Goal: Transaction & Acquisition: Download file/media

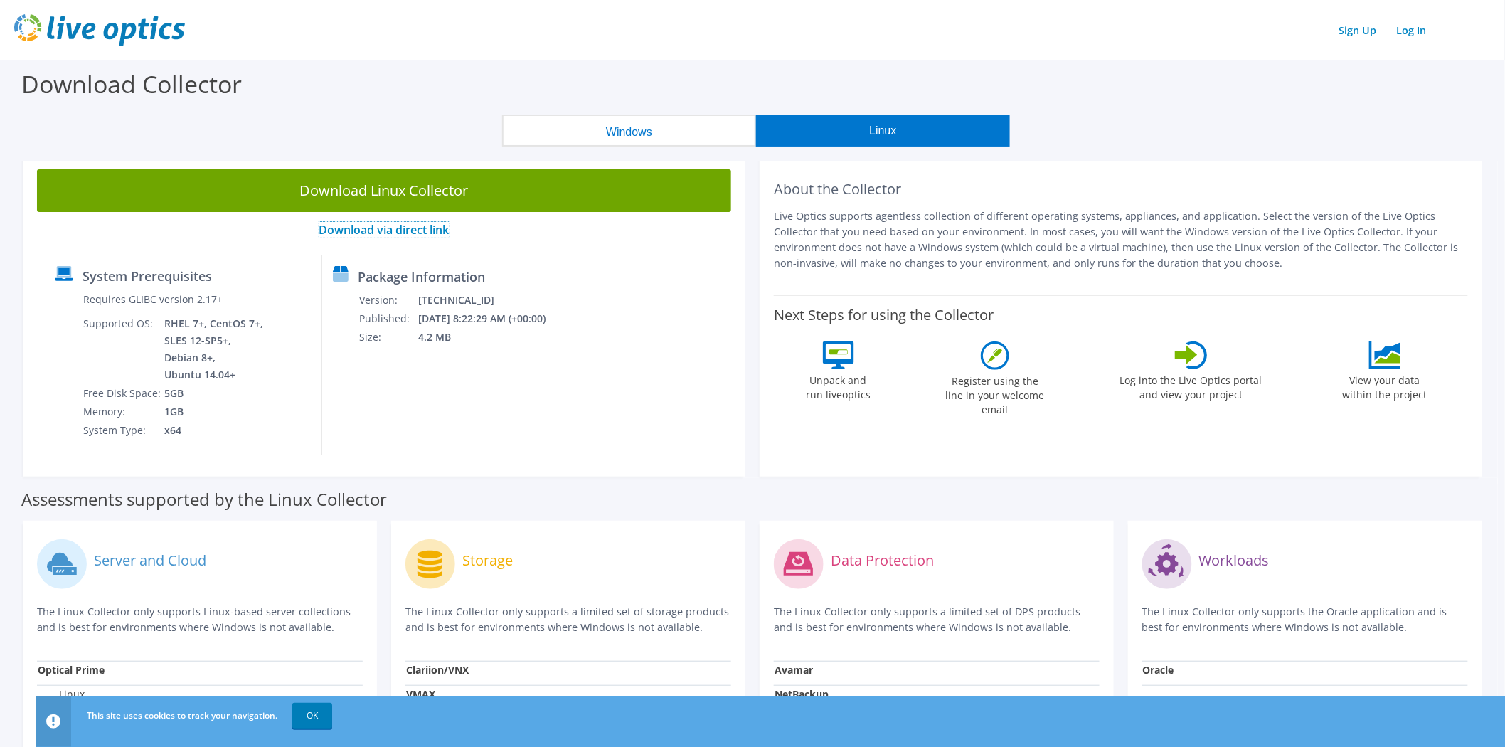
drag, startPoint x: 440, startPoint y: 190, endPoint x: 408, endPoint y: 229, distance: 50.1
click at [408, 229] on link "Download via direct link" at bounding box center [384, 230] width 130 height 16
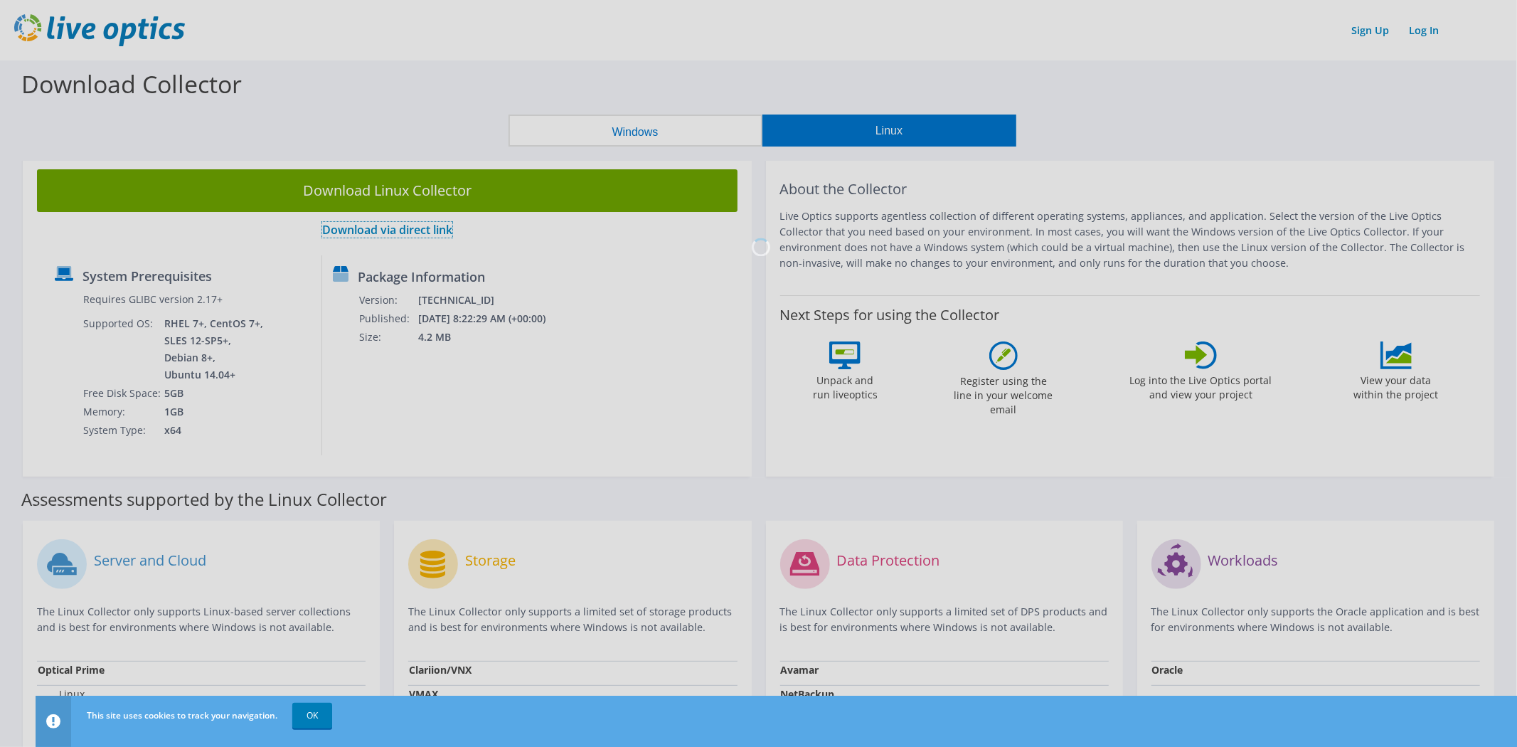
click at [322, 222] on link "Download via direct link" at bounding box center [387, 230] width 130 height 16
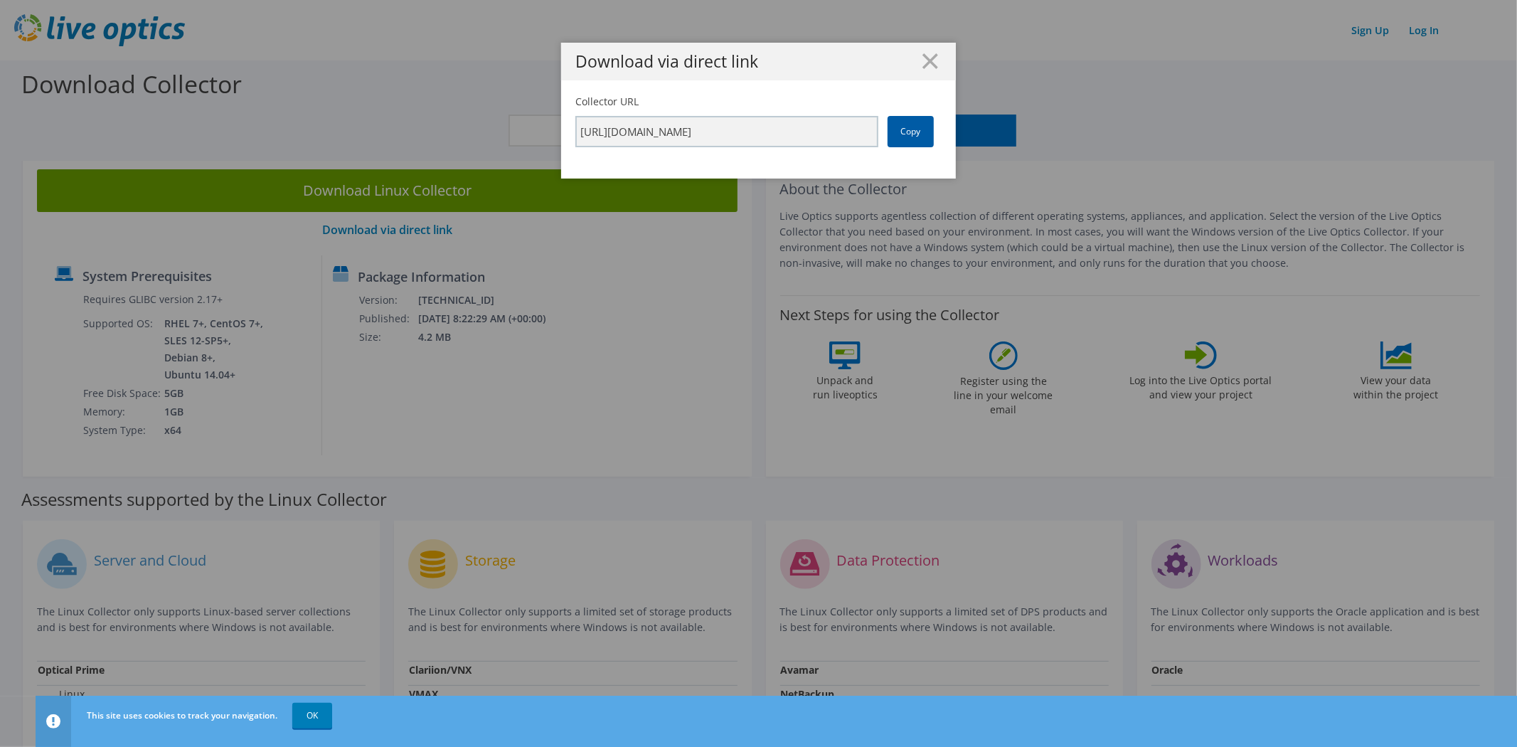
click at [888, 138] on link "Copy" at bounding box center [911, 131] width 46 height 31
click at [888, 126] on link "Copy" at bounding box center [911, 131] width 46 height 31
click at [888, 136] on link "Copy" at bounding box center [911, 131] width 46 height 31
click at [888, 137] on link "Copy" at bounding box center [911, 131] width 46 height 31
click at [464, 183] on div "Download via direct link Collector URL [URL][DOMAIN_NAME] Copy" at bounding box center [758, 373] width 1517 height 661
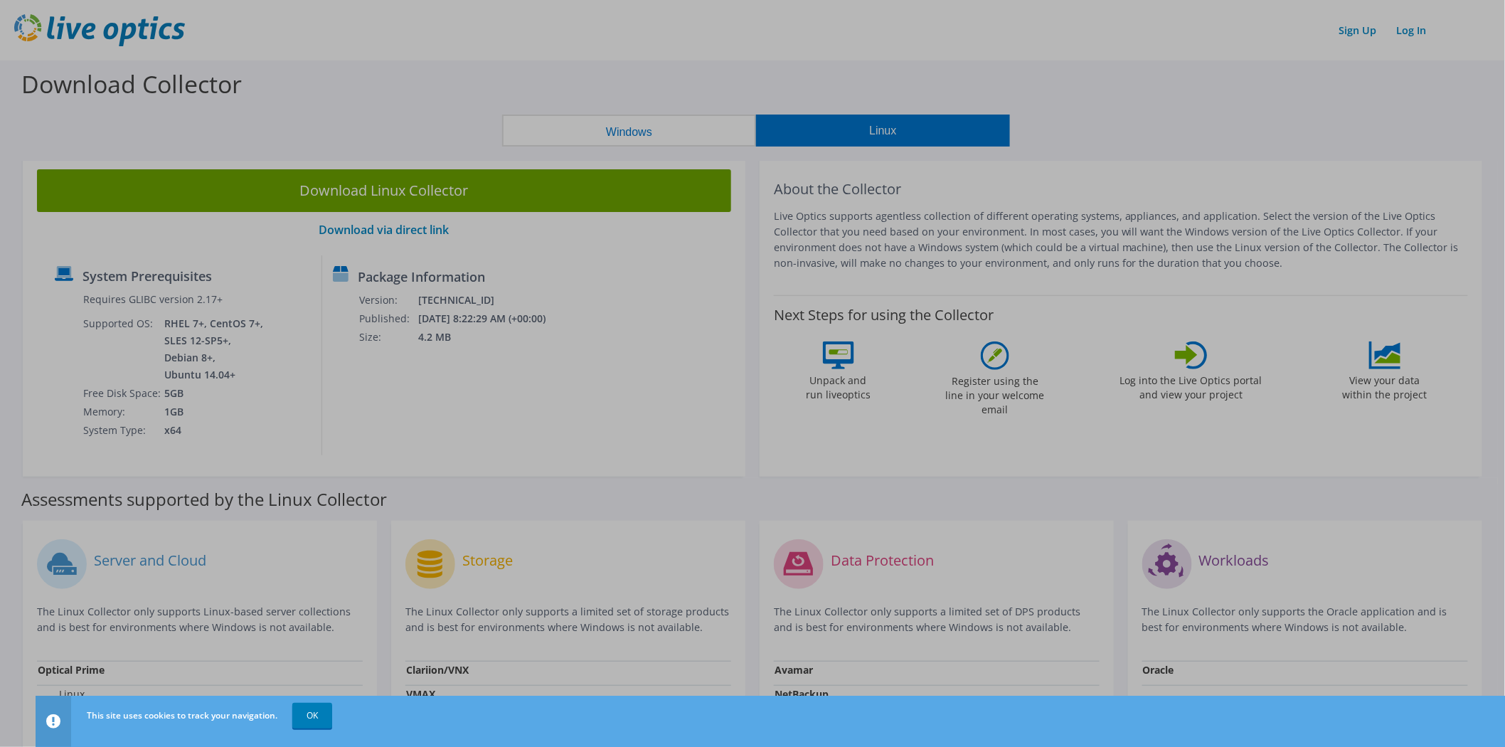
click at [464, 183] on div at bounding box center [752, 373] width 1505 height 747
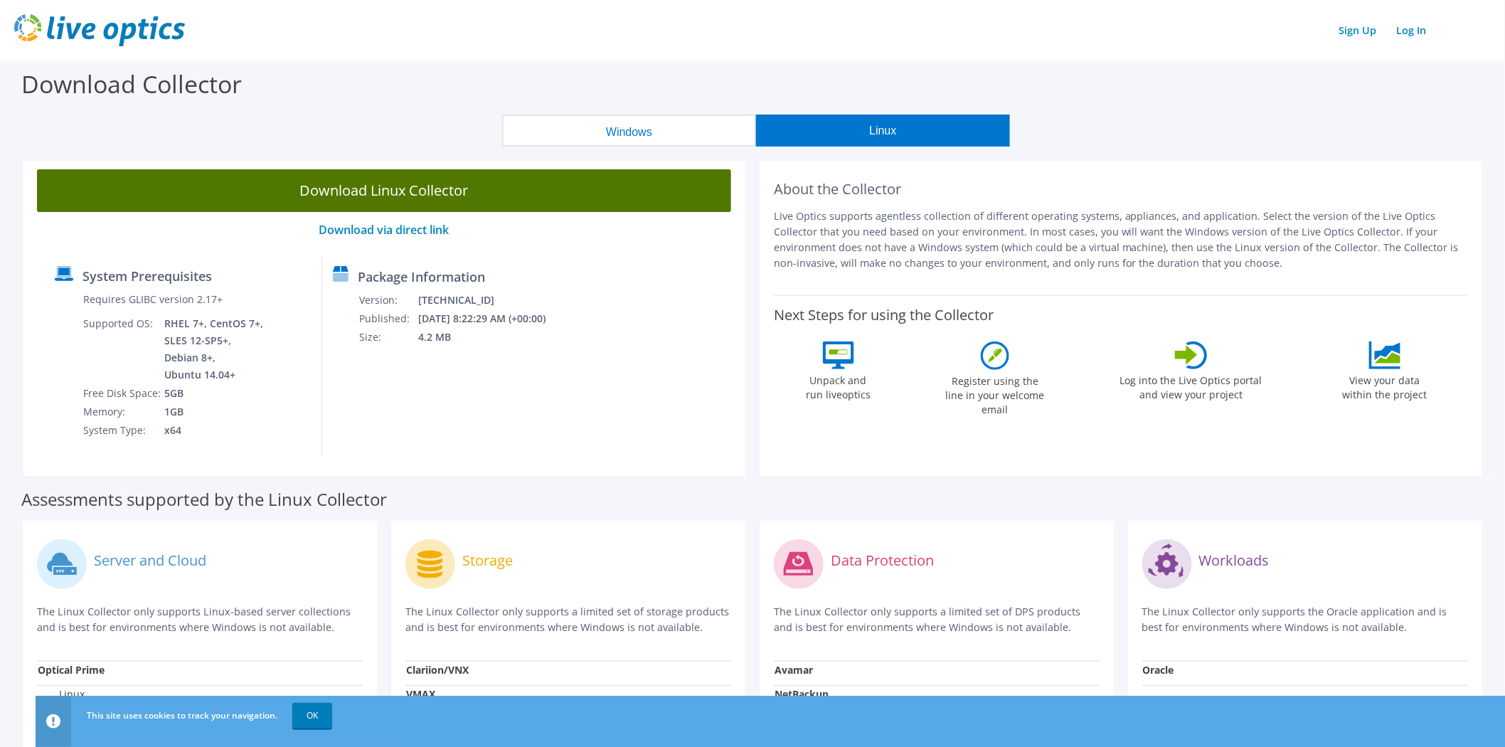
click at [391, 183] on link "Download Linux Collector" at bounding box center [384, 190] width 694 height 43
